Goal: Task Accomplishment & Management: Use online tool/utility

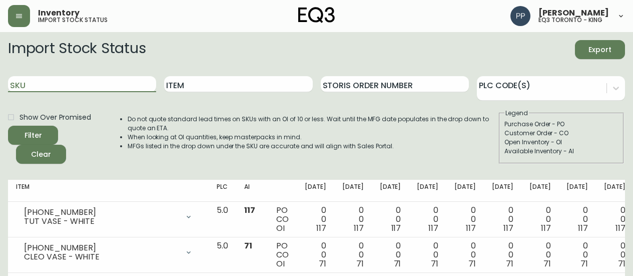
click at [96, 81] on input "SKU" at bounding box center [82, 84] width 148 height 16
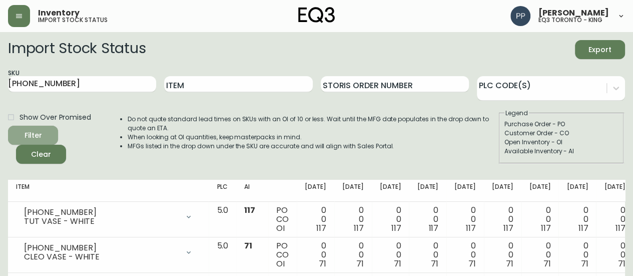
click at [34, 132] on icon "submit" at bounding box center [29, 134] width 13 height 13
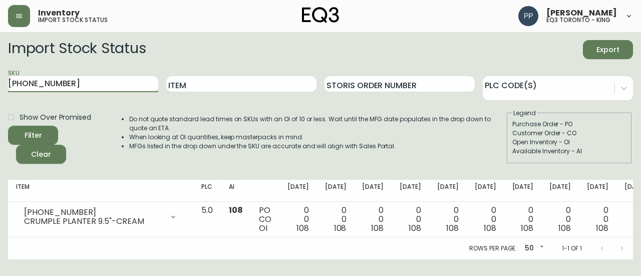
drag, startPoint x: 85, startPoint y: 84, endPoint x: 0, endPoint y: 82, distance: 85.1
click at [0, 82] on main "Import Stock Status Export SKU [PHONE_NUMBER] Item Storis Order Number PLC Code…" at bounding box center [320, 145] width 641 height 227
paste input "1"
drag, startPoint x: 21, startPoint y: 131, endPoint x: 32, endPoint y: 130, distance: 11.1
click at [25, 132] on button "Filter" at bounding box center [33, 135] width 50 height 19
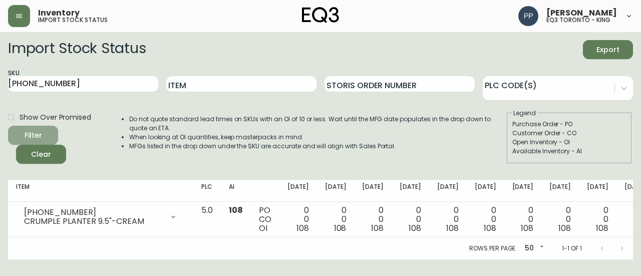
click at [33, 129] on div "Filter Clear" at bounding box center [58, 145] width 101 height 38
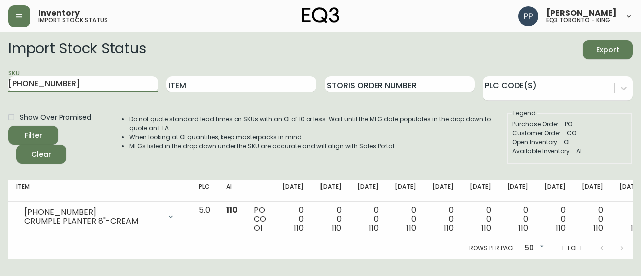
click at [0, 86] on main "Import Stock Status Export SKU [PHONE_NUMBER] Item Storis Order Number PLC Code…" at bounding box center [320, 145] width 641 height 227
paste input "2"
click at [45, 137] on span "Filter" at bounding box center [33, 135] width 34 height 13
drag, startPoint x: 10, startPoint y: 89, endPoint x: 0, endPoint y: 89, distance: 10.0
click at [0, 89] on main "Import Stock Status Export SKU [PHONE_NUMBER] Item Storis Order Number PLC Code…" at bounding box center [320, 145] width 641 height 227
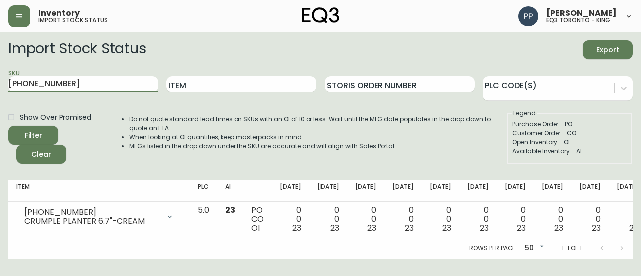
paste input "10-270-7"
click at [48, 139] on span "Filter" at bounding box center [33, 135] width 34 height 13
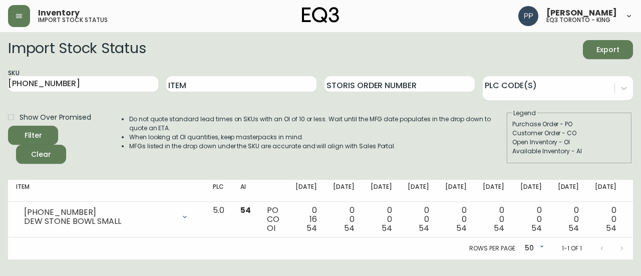
click at [0, 92] on main "Import Stock Status Export SKU [PHONE_NUMBER] Item Storis Order Number PLC Code…" at bounding box center [320, 145] width 641 height 227
paste input "2"
type input "[PHONE_NUMBER]"
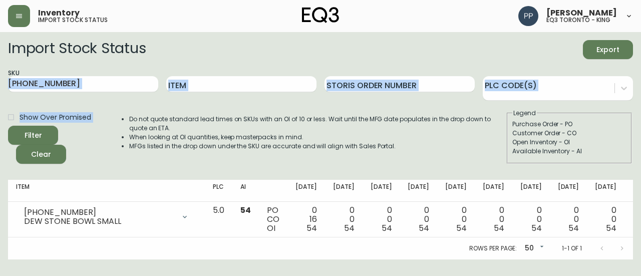
drag, startPoint x: 0, startPoint y: 92, endPoint x: 34, endPoint y: 141, distance: 60.1
click at [35, 141] on main "Import Stock Status Export SKU [PHONE_NUMBER] Item Storis Order Number PLC Code…" at bounding box center [320, 145] width 641 height 227
click at [43, 131] on span "Filter" at bounding box center [33, 135] width 34 height 13
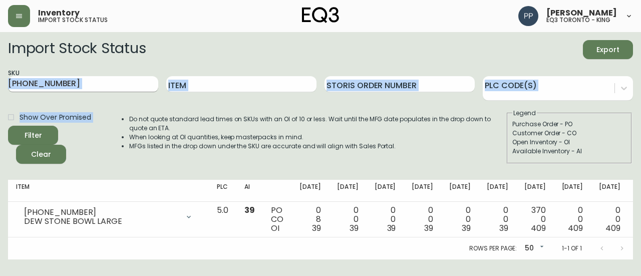
click at [67, 77] on input "[PHONE_NUMBER]" at bounding box center [83, 84] width 150 height 16
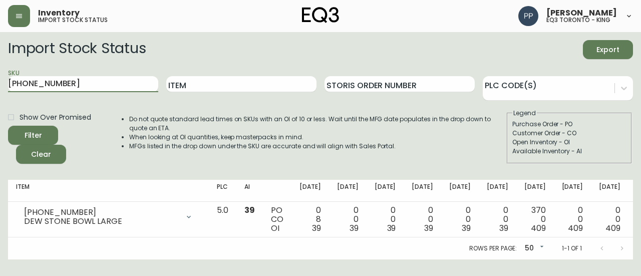
drag, startPoint x: 77, startPoint y: 85, endPoint x: 1, endPoint y: 89, distance: 76.2
click at [0, 99] on main "Import Stock Status Export SKU [PHONE_NUMBER] Item Storis Order Number PLC Code…" at bounding box center [320, 145] width 641 height 227
